Goal: Information Seeking & Learning: Obtain resource

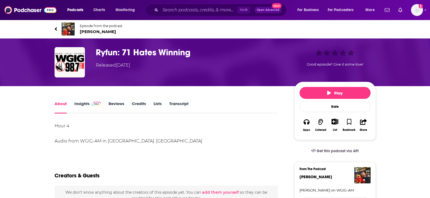
click at [181, 103] on link "Transcript" at bounding box center [178, 107] width 19 height 12
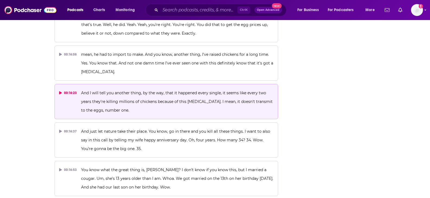
scroll to position [2084, 0]
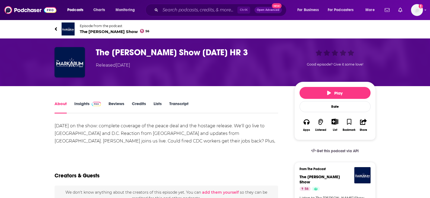
click at [174, 104] on link "Transcript" at bounding box center [178, 107] width 19 height 12
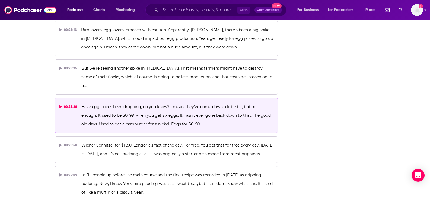
scroll to position [4447, 0]
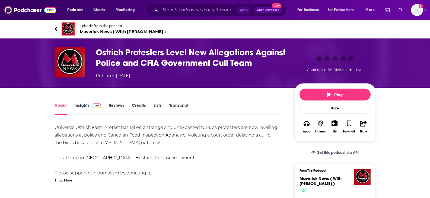
click at [175, 104] on link "Transcript" at bounding box center [178, 109] width 19 height 12
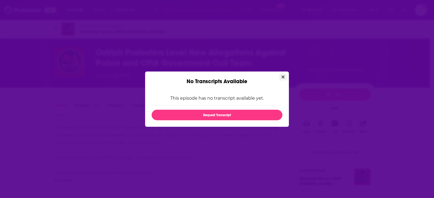
click at [282, 77] on icon "Close" at bounding box center [282, 76] width 3 height 3
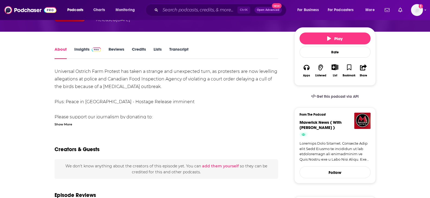
scroll to position [27, 0]
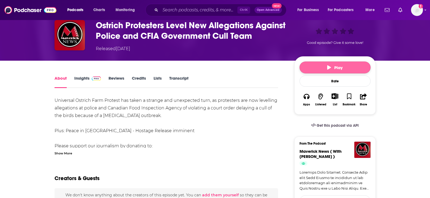
click at [313, 67] on button "Play" at bounding box center [334, 68] width 71 height 12
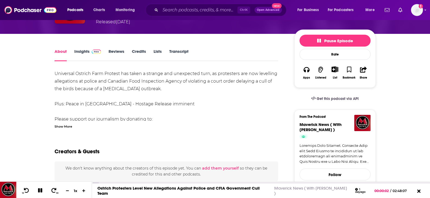
scroll to position [54, 0]
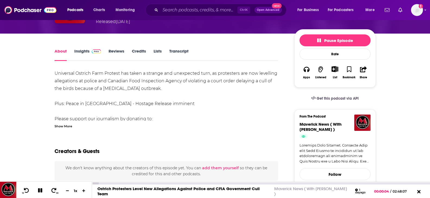
click at [41, 192] on icon at bounding box center [40, 190] width 4 height 4
